Goal: Task Accomplishment & Management: Manage account settings

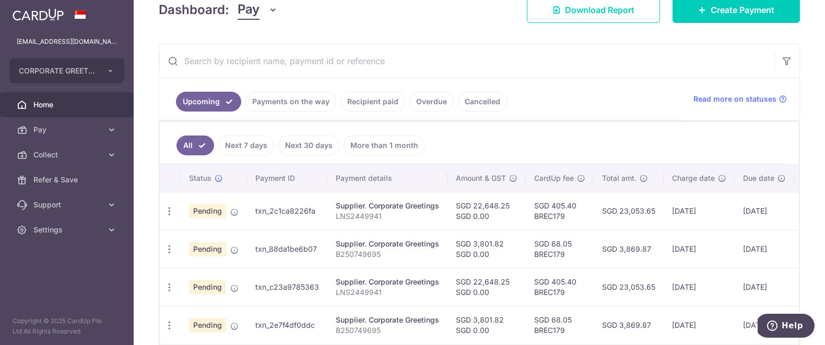
scroll to position [158, 0]
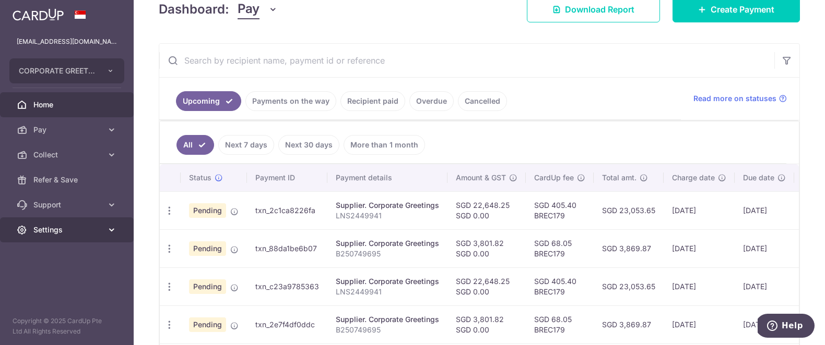
click at [72, 229] on span "Settings" at bounding box center [67, 230] width 69 height 10
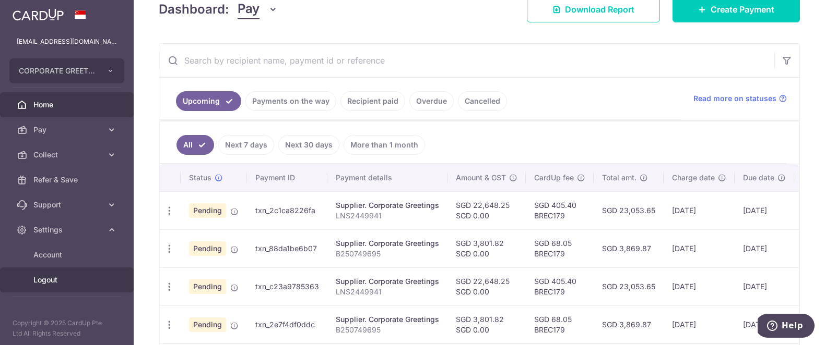
click at [65, 278] on span "Logout" at bounding box center [67, 280] width 69 height 10
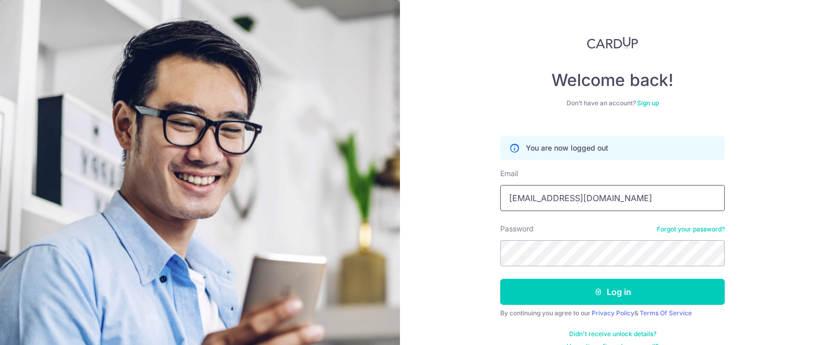
click at [603, 200] on input "obeautiful2@gmail.com" at bounding box center [612, 198] width 224 height 26
type input "[EMAIL_ADDRESS][DOMAIN_NAME]"
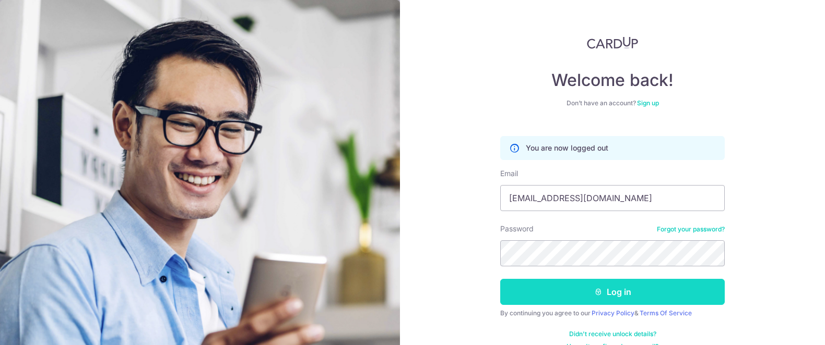
click at [570, 294] on button "Log in" at bounding box center [612, 292] width 224 height 26
